Goal: Task Accomplishment & Management: Manage account settings

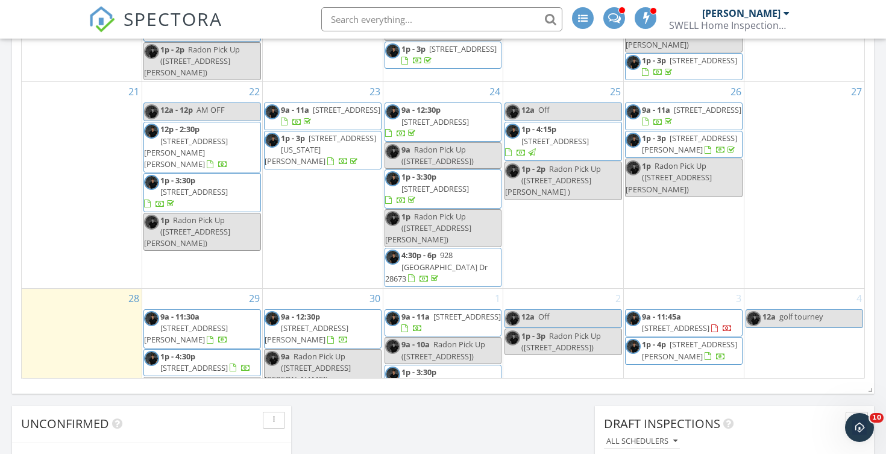
scroll to position [230, 0]
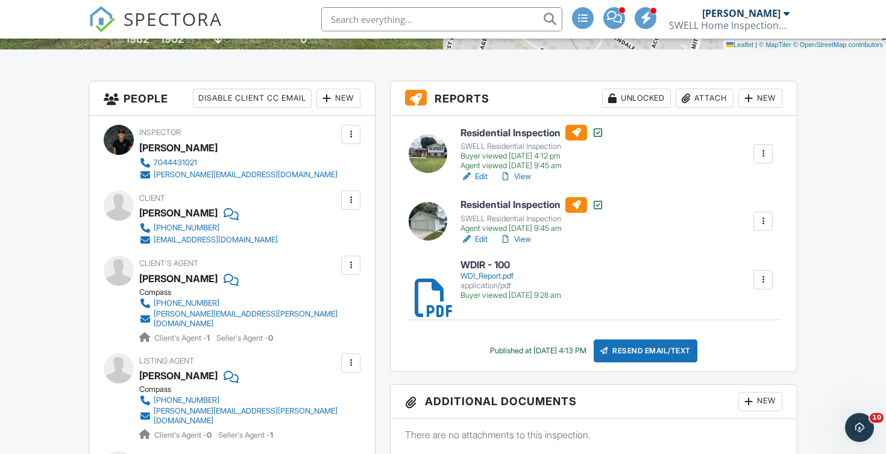
click at [708, 99] on div "Attach" at bounding box center [704, 98] width 58 height 19
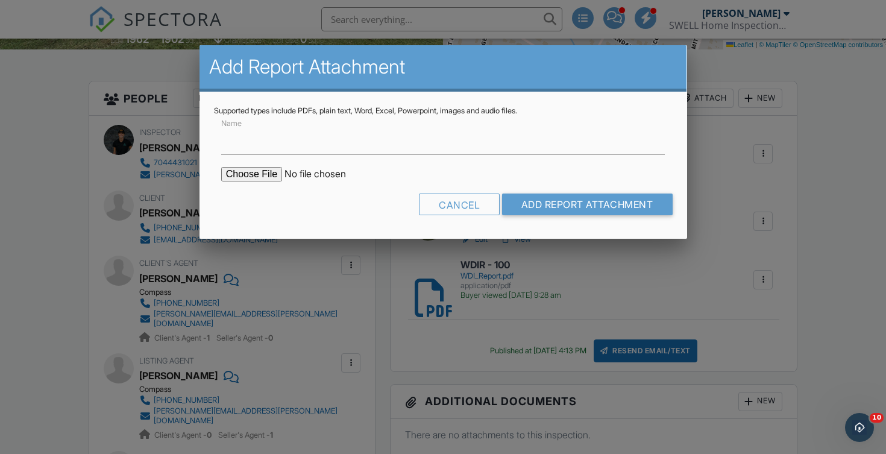
click at [253, 176] on input "file" at bounding box center [323, 174] width 205 height 14
type input "C:\fakepath\4222 Woodleaf Rd.pdf"
click at [427, 134] on input "Name" at bounding box center [443, 140] width 444 height 30
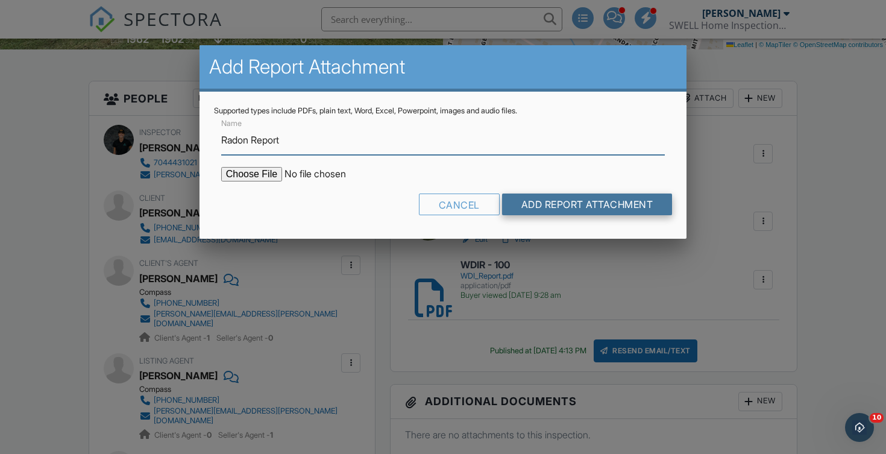
type input "Radon Report"
click at [599, 214] on input "Add Report Attachment" at bounding box center [587, 204] width 170 height 22
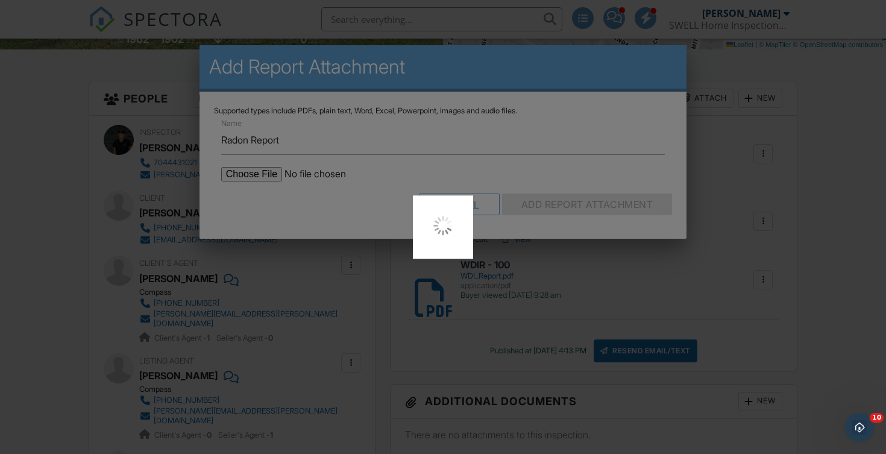
click at [601, 207] on div at bounding box center [443, 227] width 886 height 454
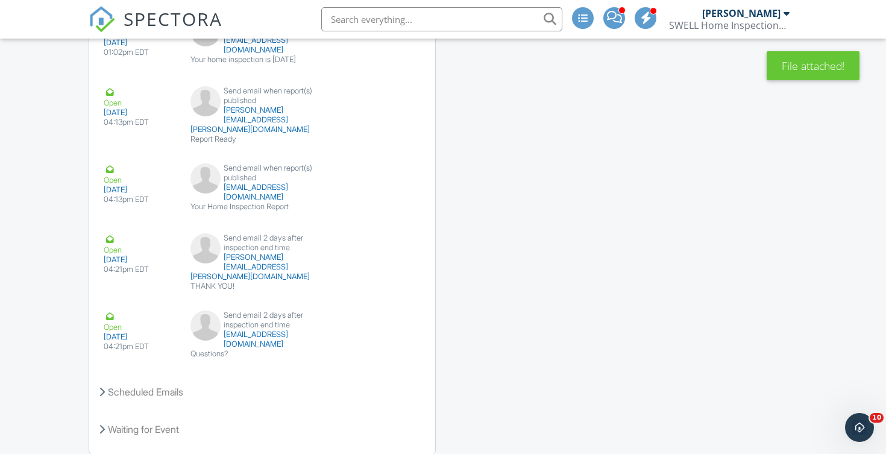
scroll to position [3154, 0]
click at [128, 377] on div "Scheduled Emails" at bounding box center [262, 393] width 346 height 33
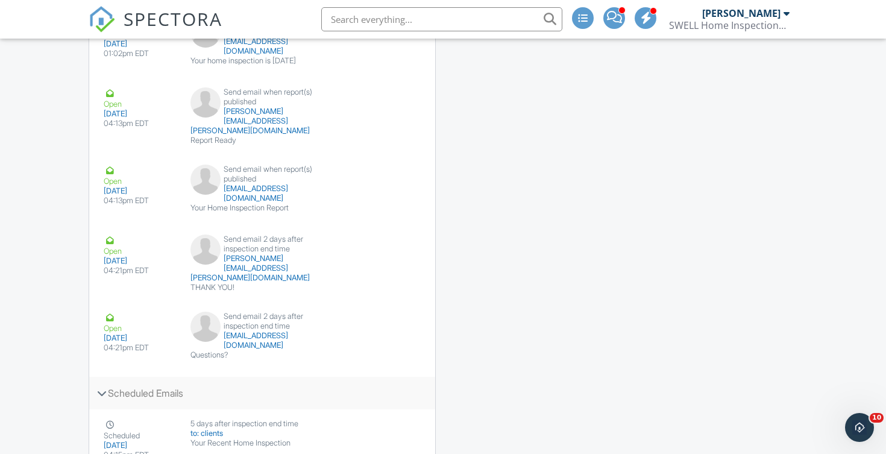
click at [128, 377] on div "Scheduled Emails" at bounding box center [262, 393] width 346 height 33
click at [133, 414] on div "Waiting for Event" at bounding box center [262, 430] width 346 height 33
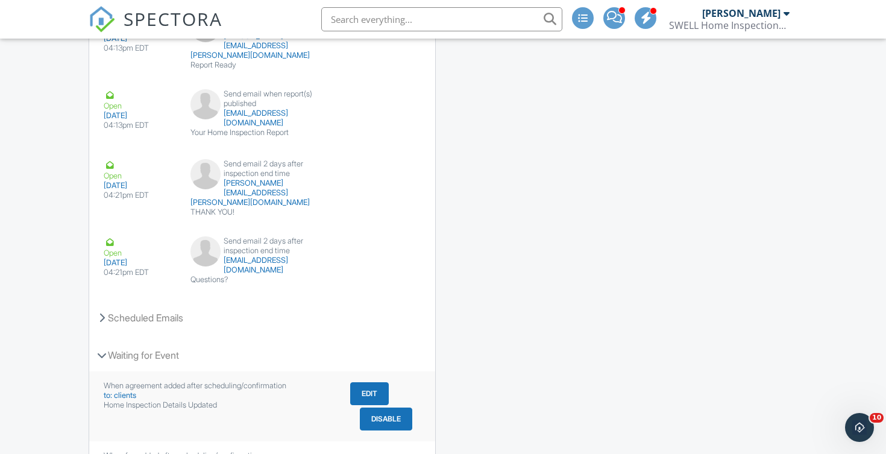
scroll to position [3216, 0]
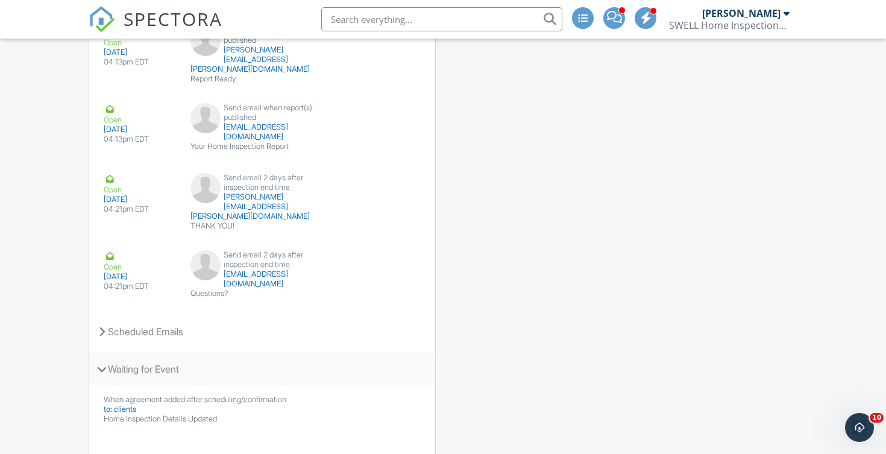
click at [145, 352] on div "Waiting for Event" at bounding box center [262, 368] width 346 height 33
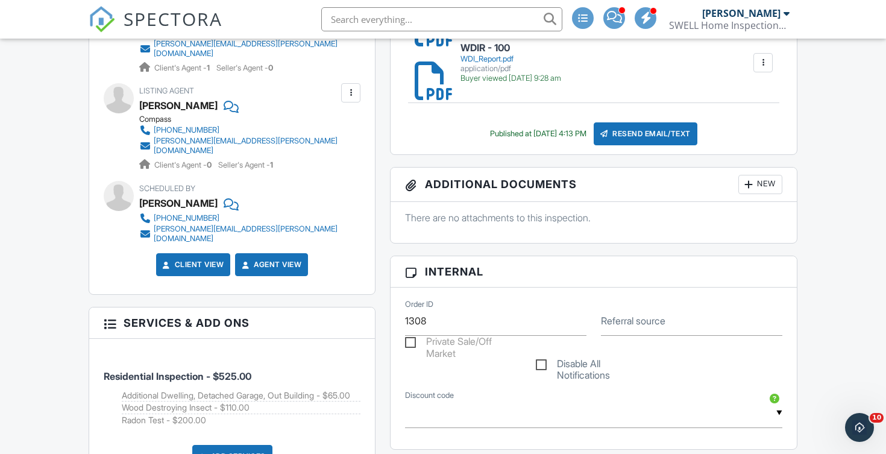
scroll to position [428, 0]
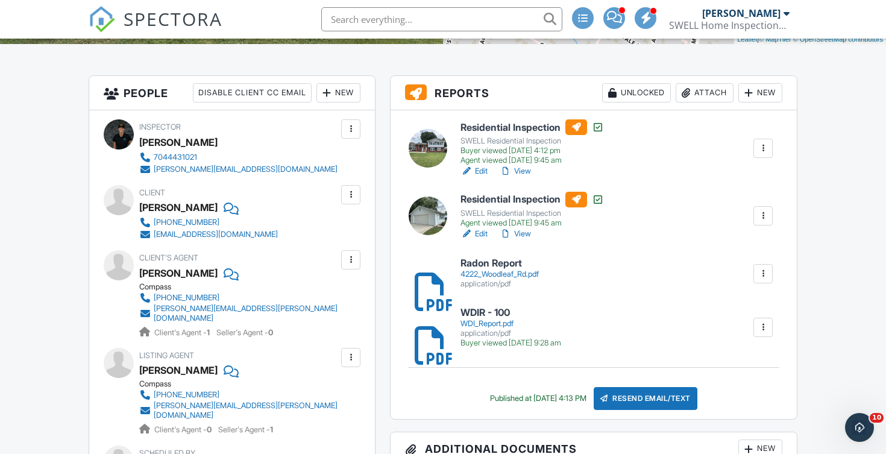
scroll to position [297, 0]
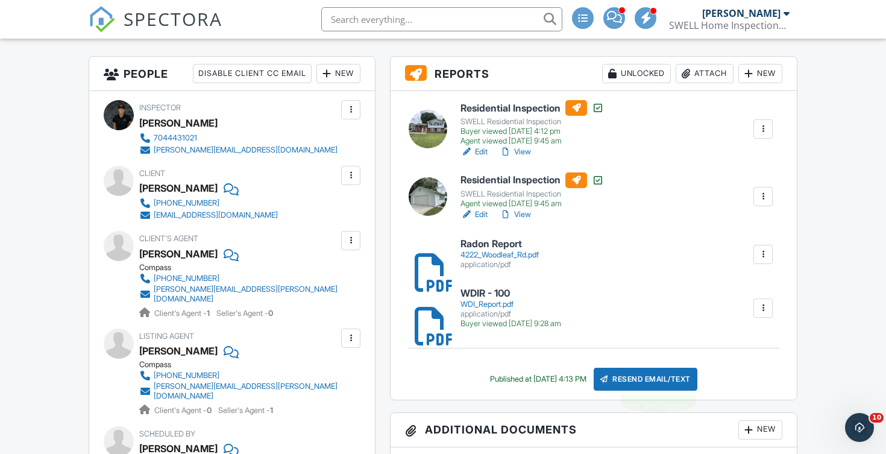
click at [691, 374] on div "Resend Email/Text" at bounding box center [645, 378] width 104 height 23
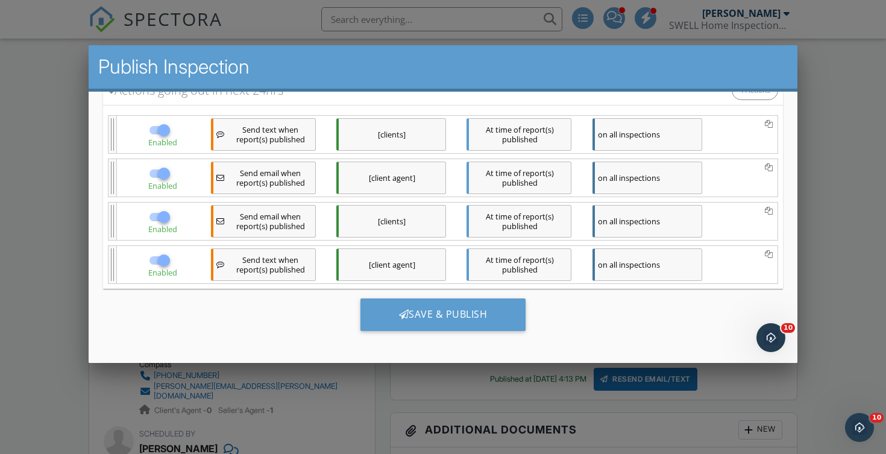
scroll to position [195, 0]
click at [161, 125] on div at bounding box center [164, 130] width 20 height 20
checkbox input "false"
click at [162, 262] on div at bounding box center [164, 260] width 20 height 20
checkbox input "false"
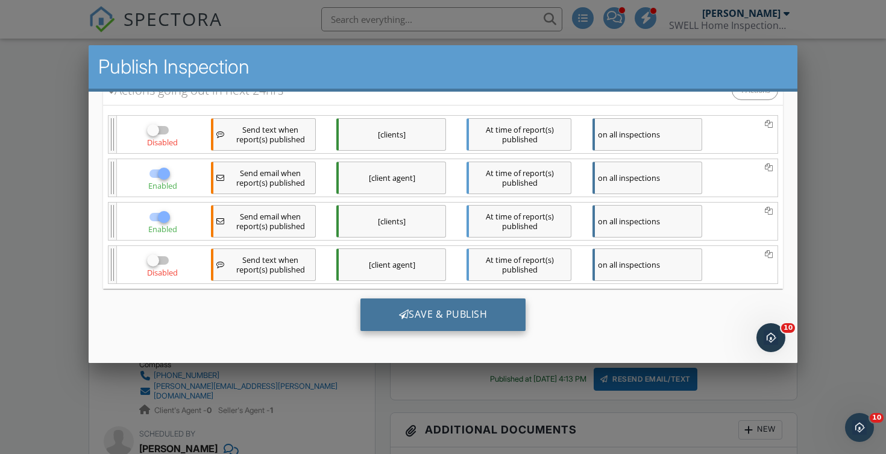
click at [425, 313] on div "Save & Publish" at bounding box center [443, 314] width 166 height 33
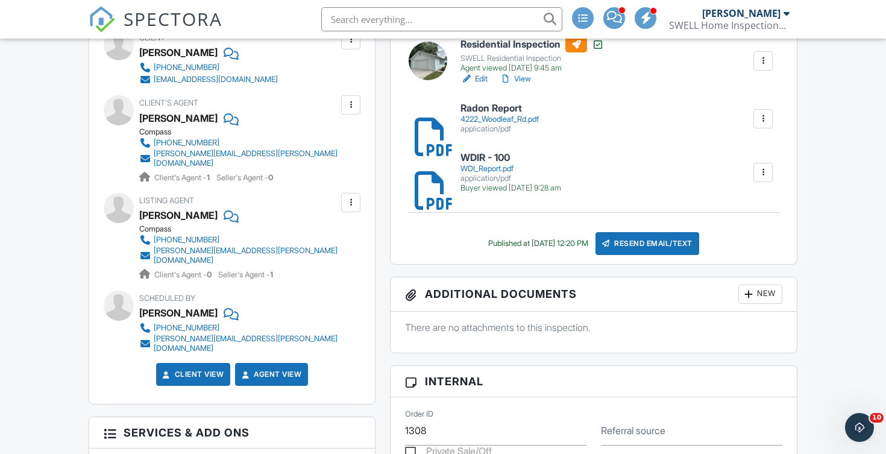
scroll to position [433, 0]
click at [858, 425] on icon "Open Intercom Messenger" at bounding box center [857, 426] width 8 height 10
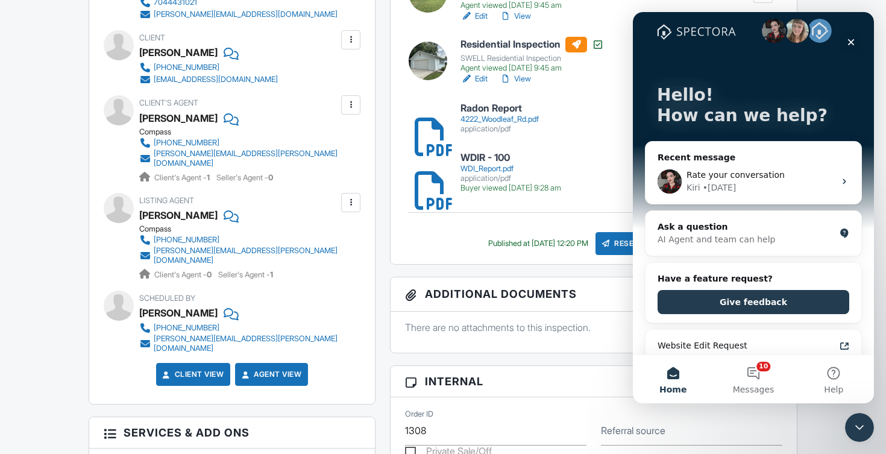
scroll to position [19, 0]
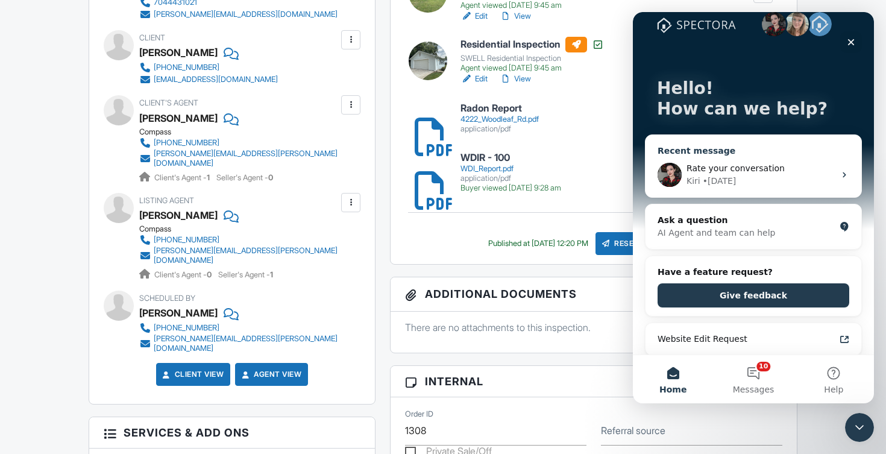
click at [799, 174] on div "Rate your conversation" at bounding box center [760, 168] width 148 height 13
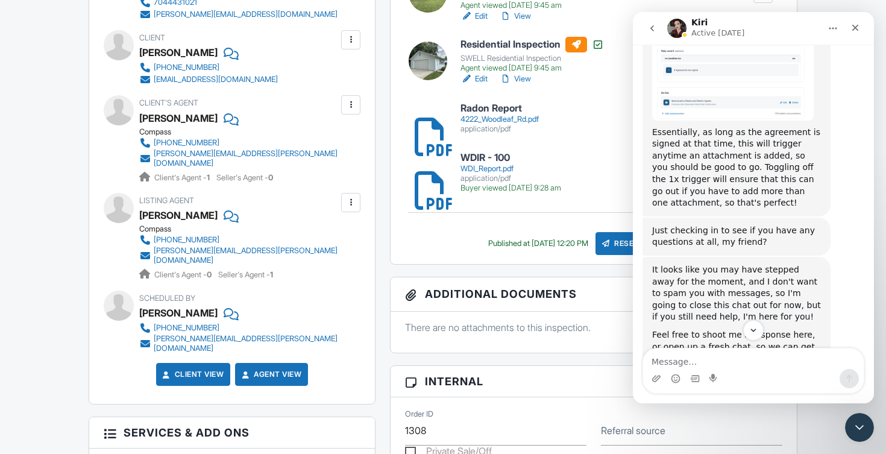
scroll to position [1592, 0]
click at [858, 31] on icon "Close" at bounding box center [855, 28] width 10 height 10
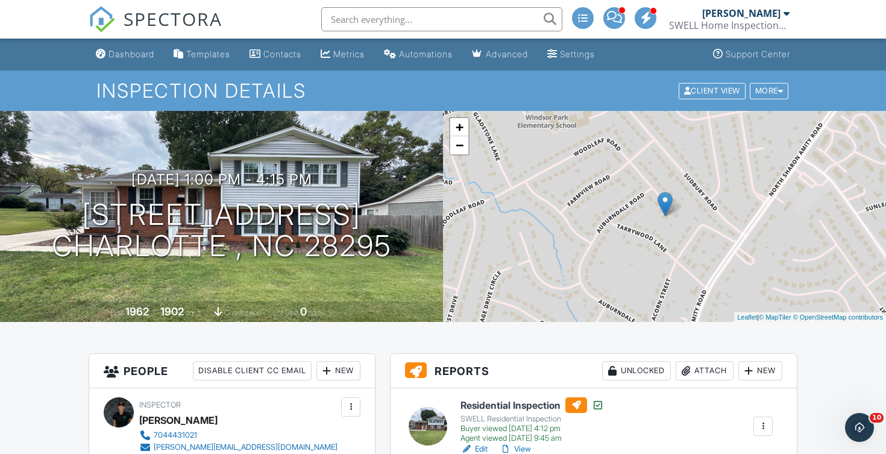
scroll to position [0, 0]
click at [117, 49] on link "Dashboard" at bounding box center [125, 54] width 68 height 22
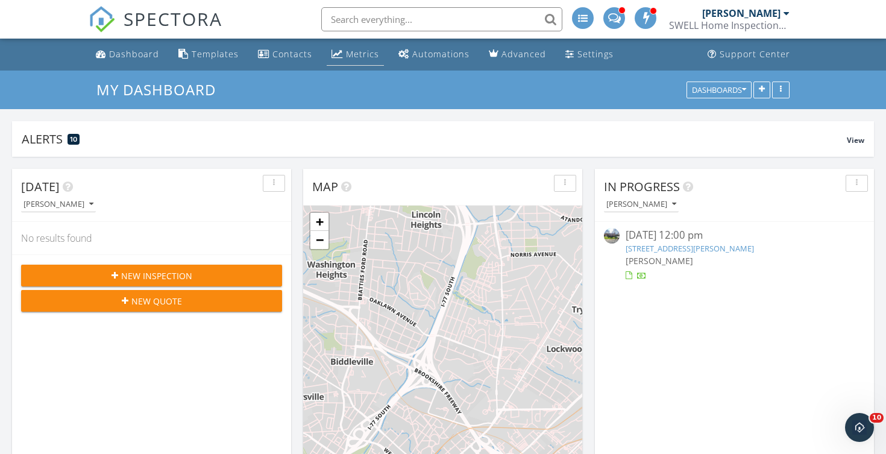
click at [346, 59] on div "Metrics" at bounding box center [362, 53] width 33 height 11
